Goal: Task Accomplishment & Management: Manage account settings

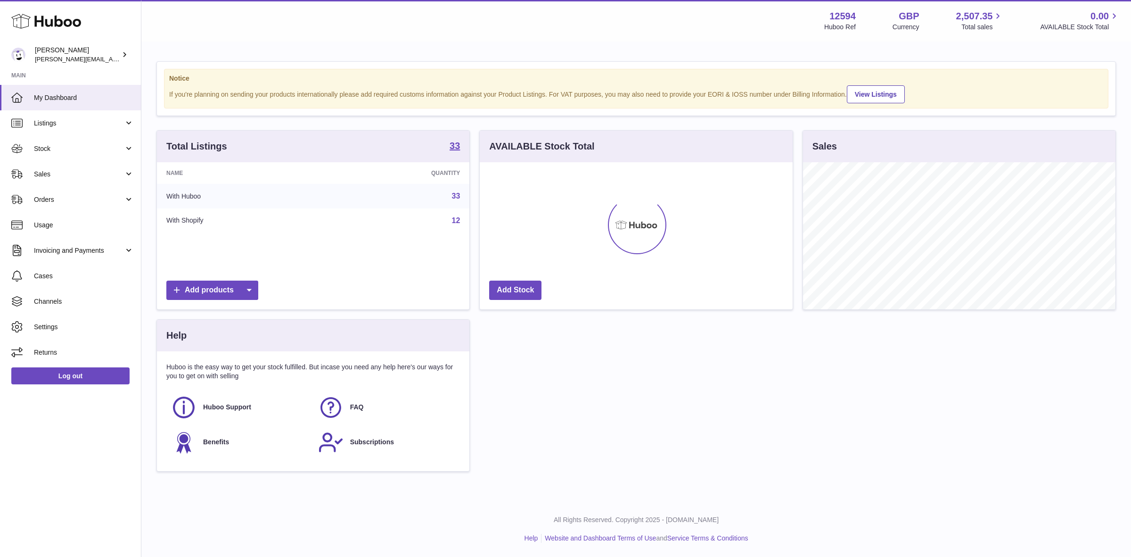
scroll to position [147, 312]
click at [59, 175] on span "Sales" at bounding box center [79, 174] width 90 height 9
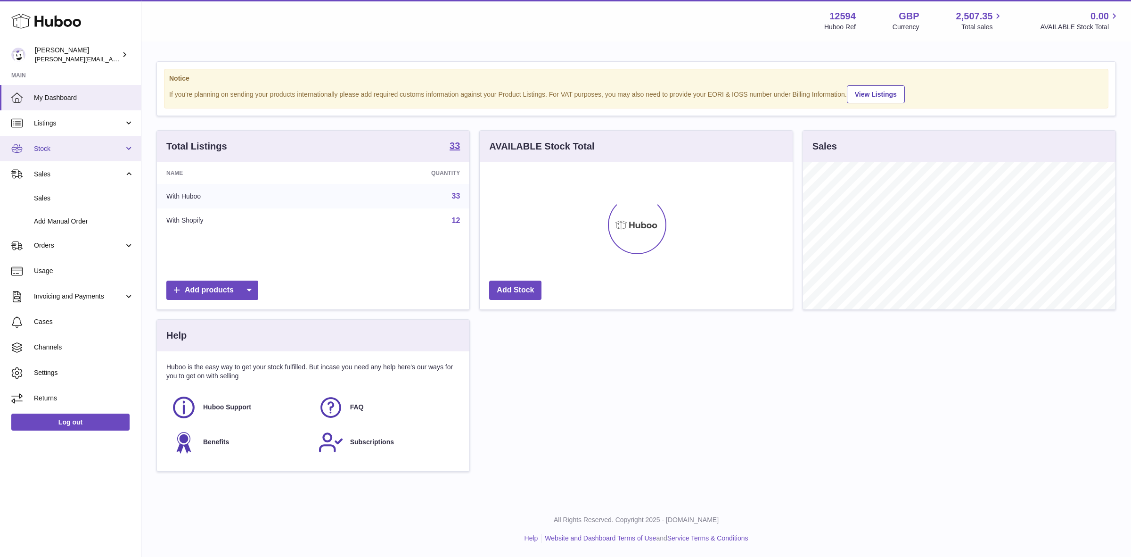
click at [46, 148] on span "Stock" at bounding box center [79, 148] width 90 height 9
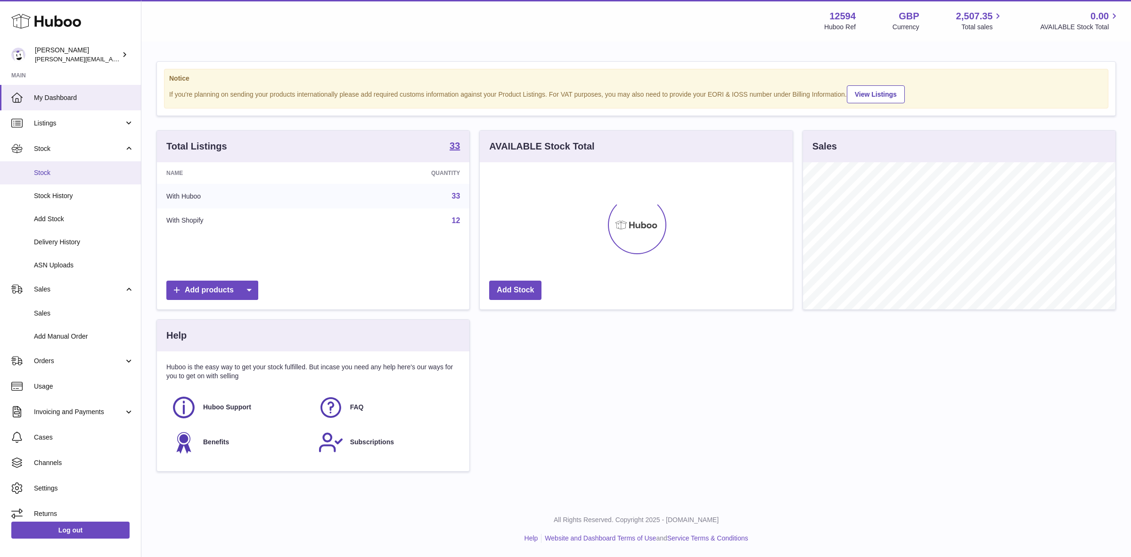
click at [45, 171] on span "Stock" at bounding box center [84, 172] width 100 height 9
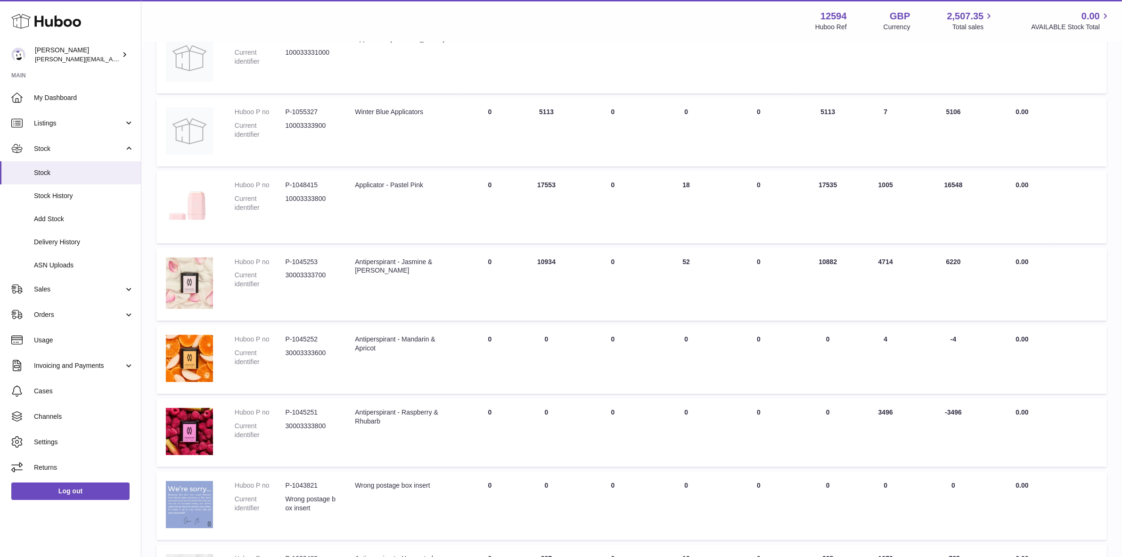
scroll to position [470, 0]
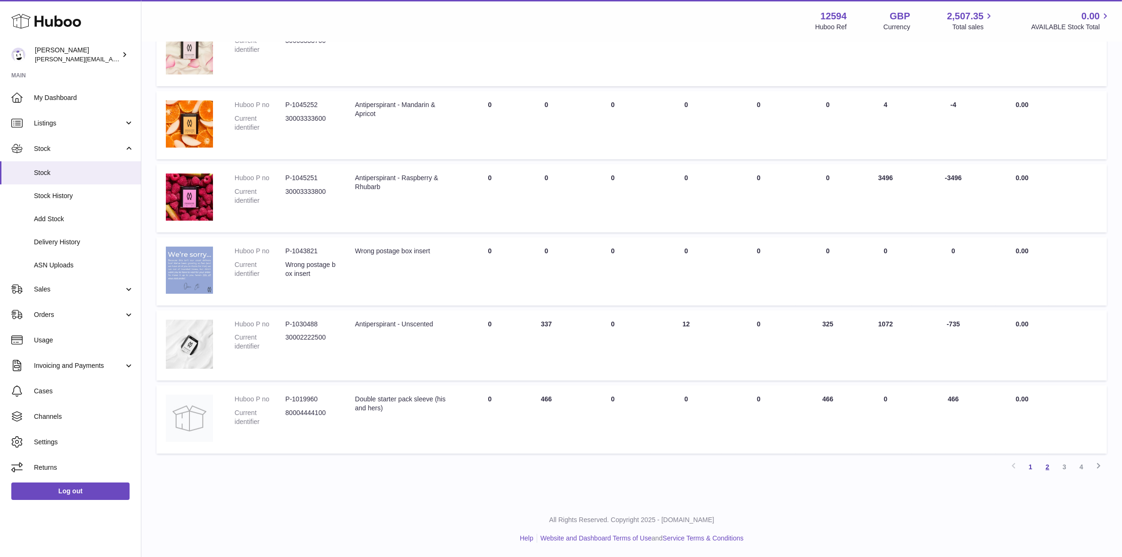
click at [1050, 468] on link "2" at bounding box center [1047, 466] width 17 height 17
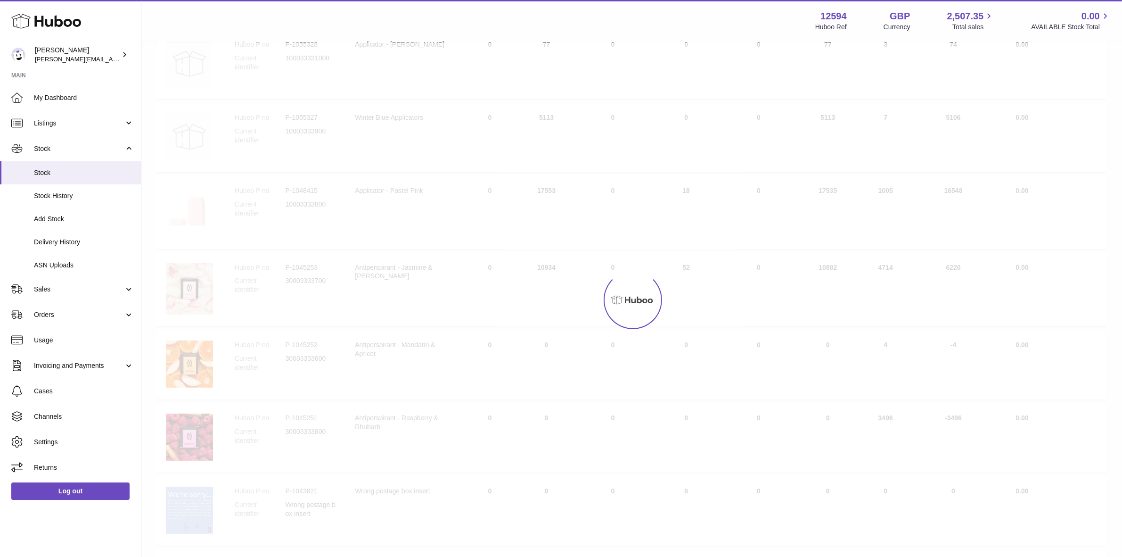
scroll to position [337, 0]
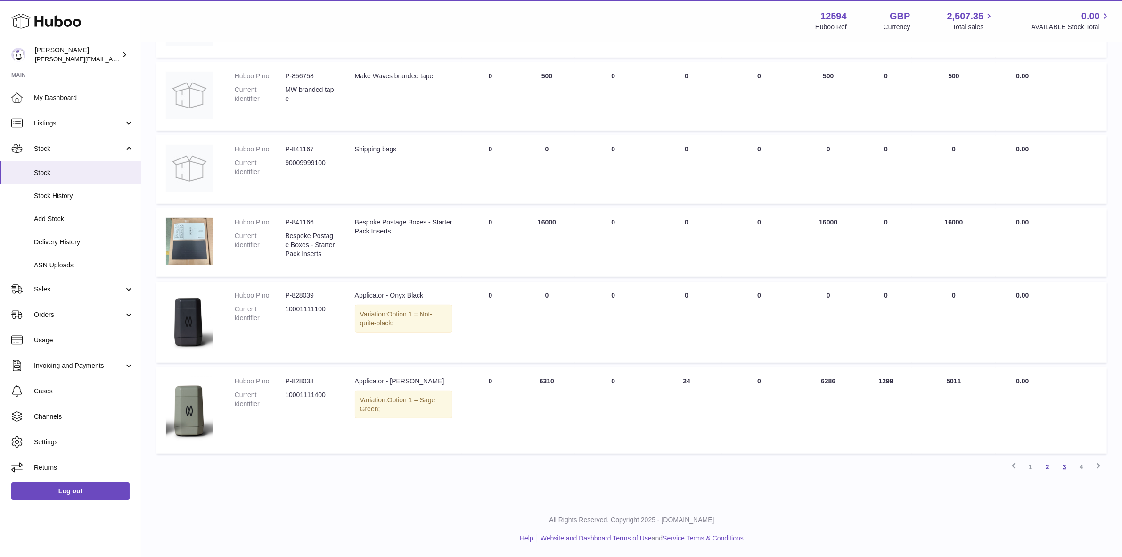
click at [1063, 467] on link "3" at bounding box center [1064, 466] width 17 height 17
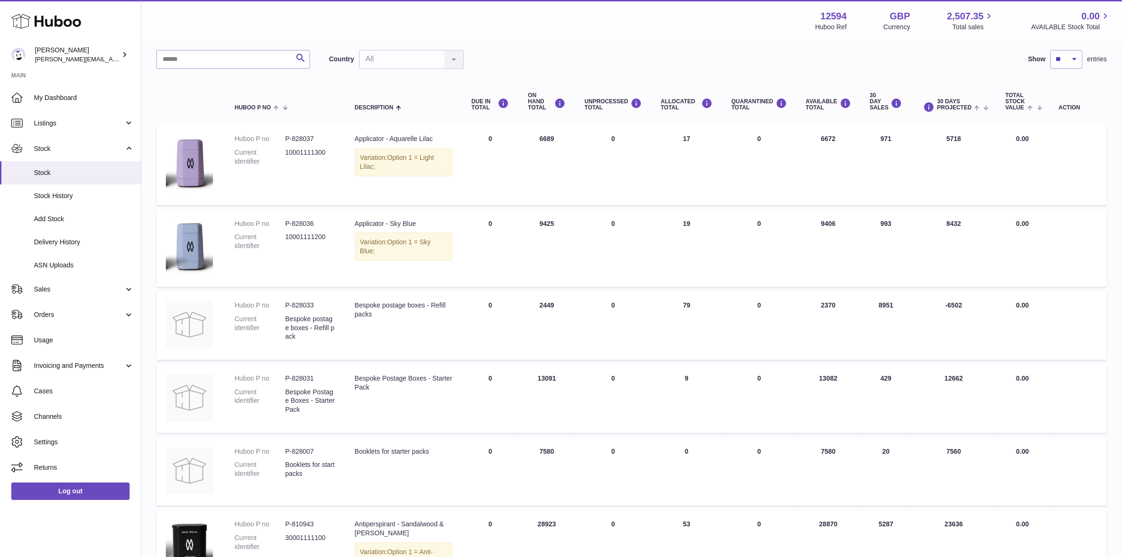
scroll to position [42, 0]
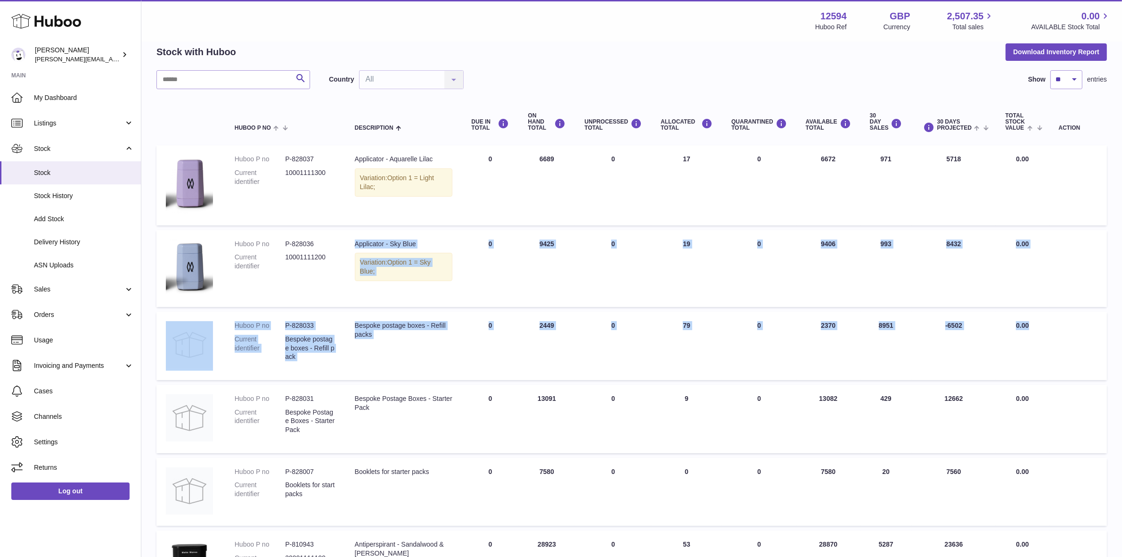
drag, startPoint x: 1040, startPoint y: 321, endPoint x: 335, endPoint y: 309, distance: 705.1
click at [335, 309] on table "Huboo P no Description DUE IN TOTAL ON HAND Total UNPROCESSED Total ALLOCATED T…" at bounding box center [631, 511] width 951 height 827
click at [774, 354] on td "QUARANTINED Total 0" at bounding box center [759, 346] width 74 height 68
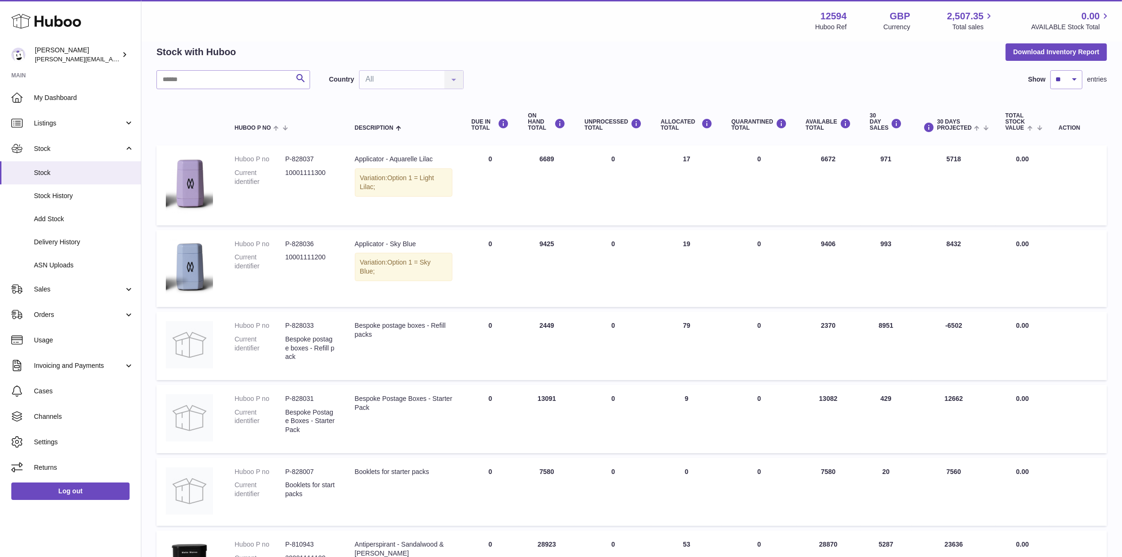
click at [880, 337] on td "30 DAY SALES 8951" at bounding box center [886, 346] width 51 height 68
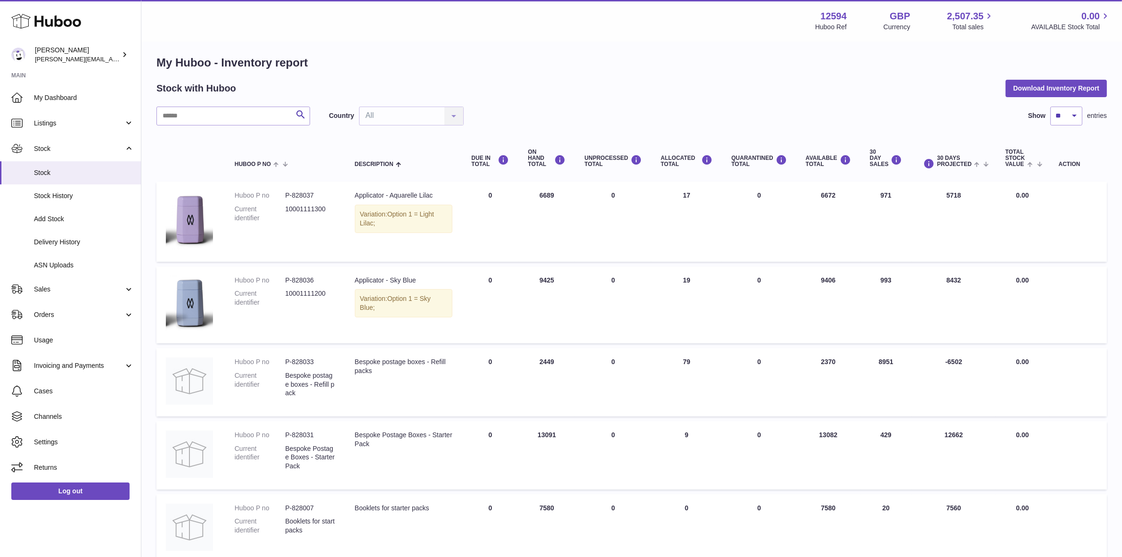
scroll to position [0, 0]
